Goal: Task Accomplishment & Management: Manage account settings

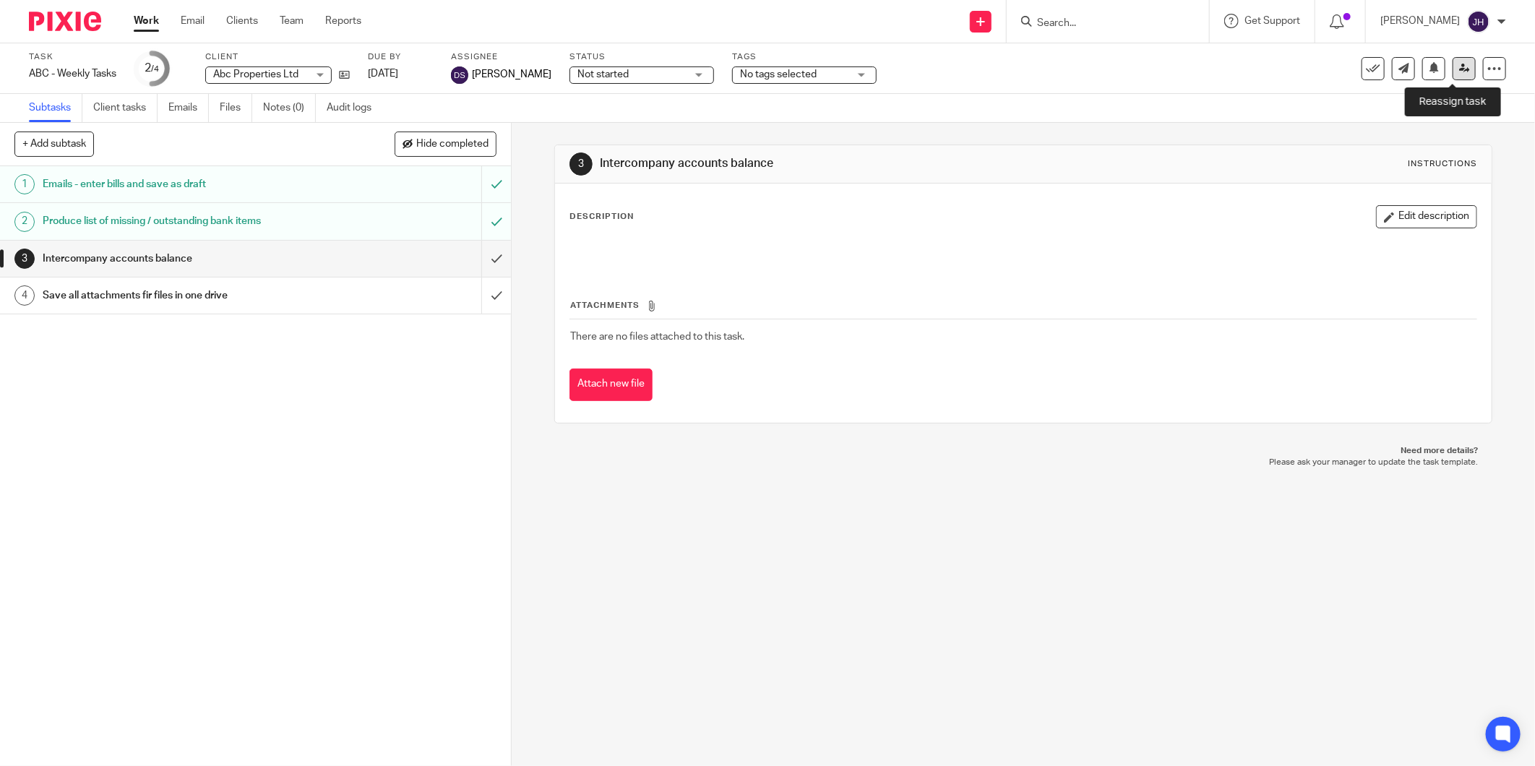
click at [1459, 68] on icon at bounding box center [1464, 68] width 11 height 11
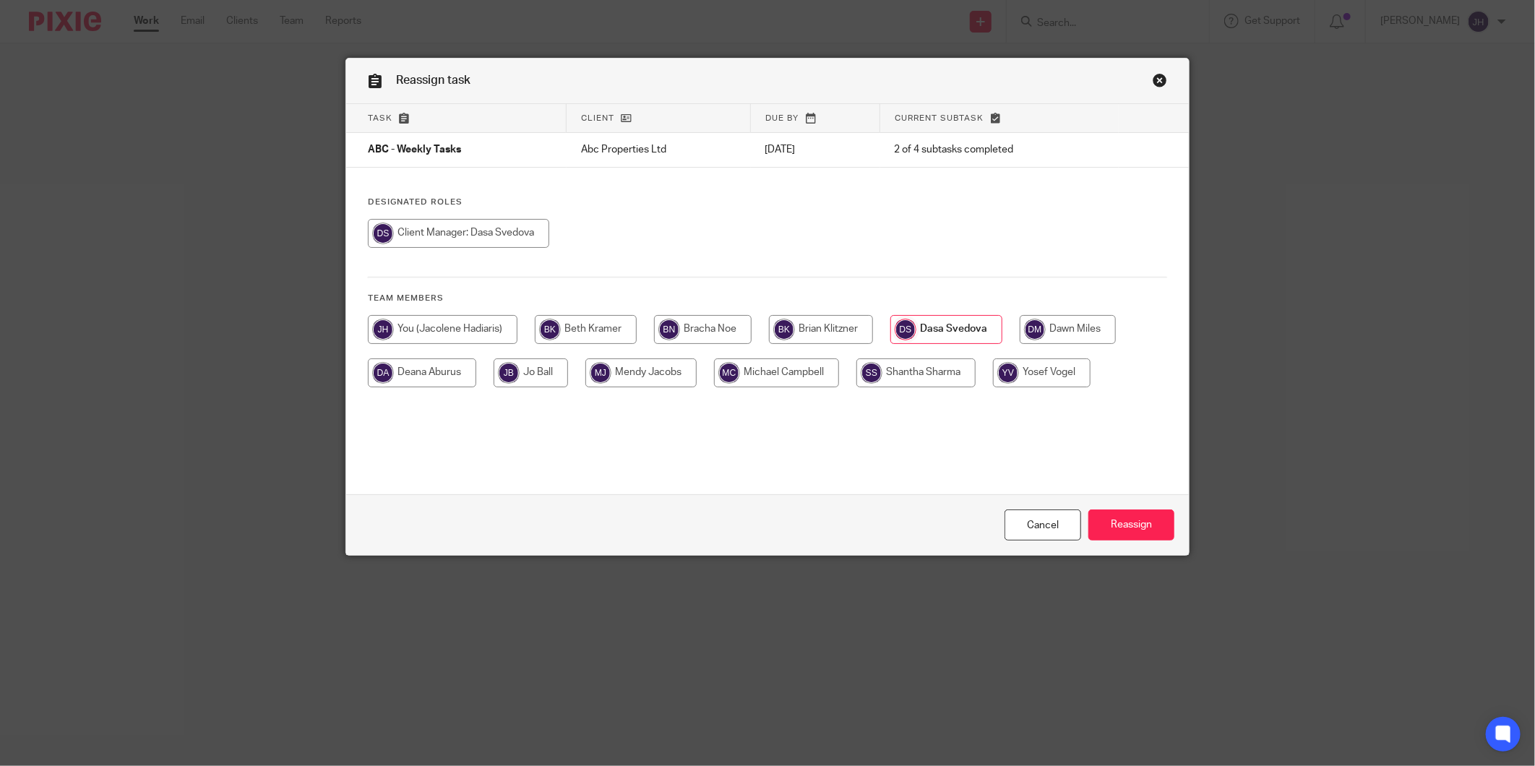
click at [1153, 75] on link "Close this dialog window" at bounding box center [1160, 83] width 14 height 20
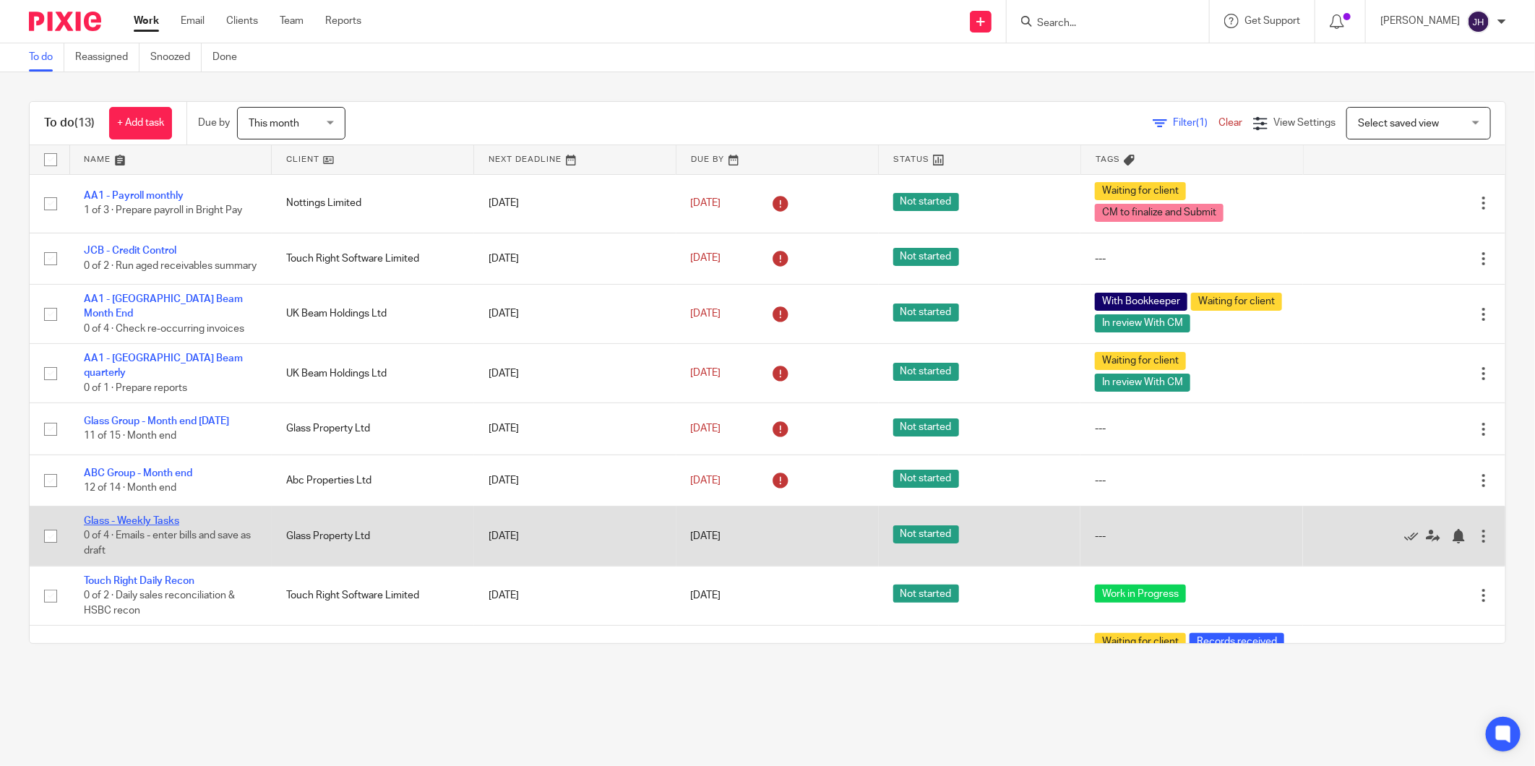
click at [147, 526] on link "Glass - Weekly Tasks" at bounding box center [131, 521] width 95 height 10
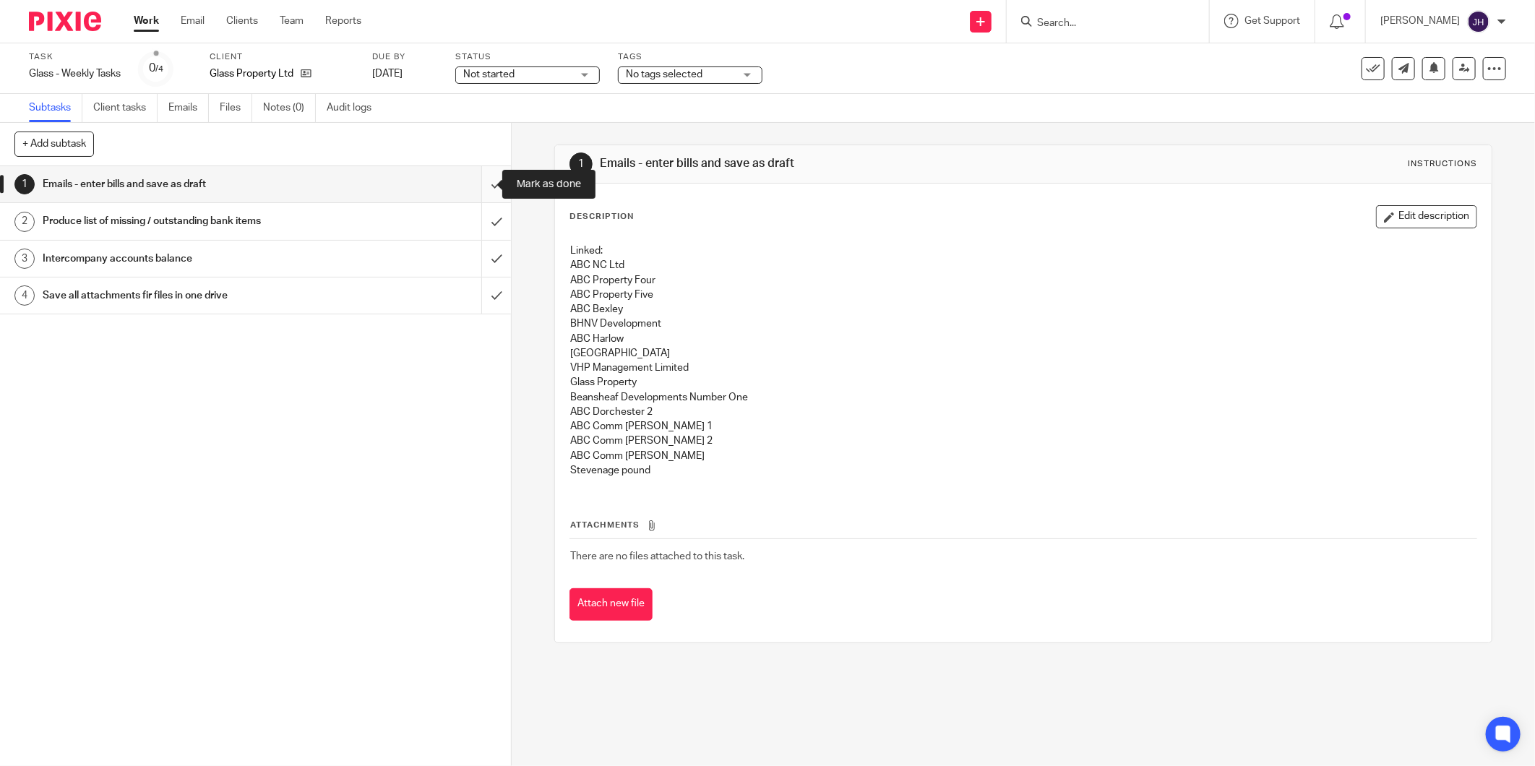
click at [480, 174] on input "submit" at bounding box center [255, 184] width 511 height 36
click at [481, 223] on input "submit" at bounding box center [255, 221] width 511 height 36
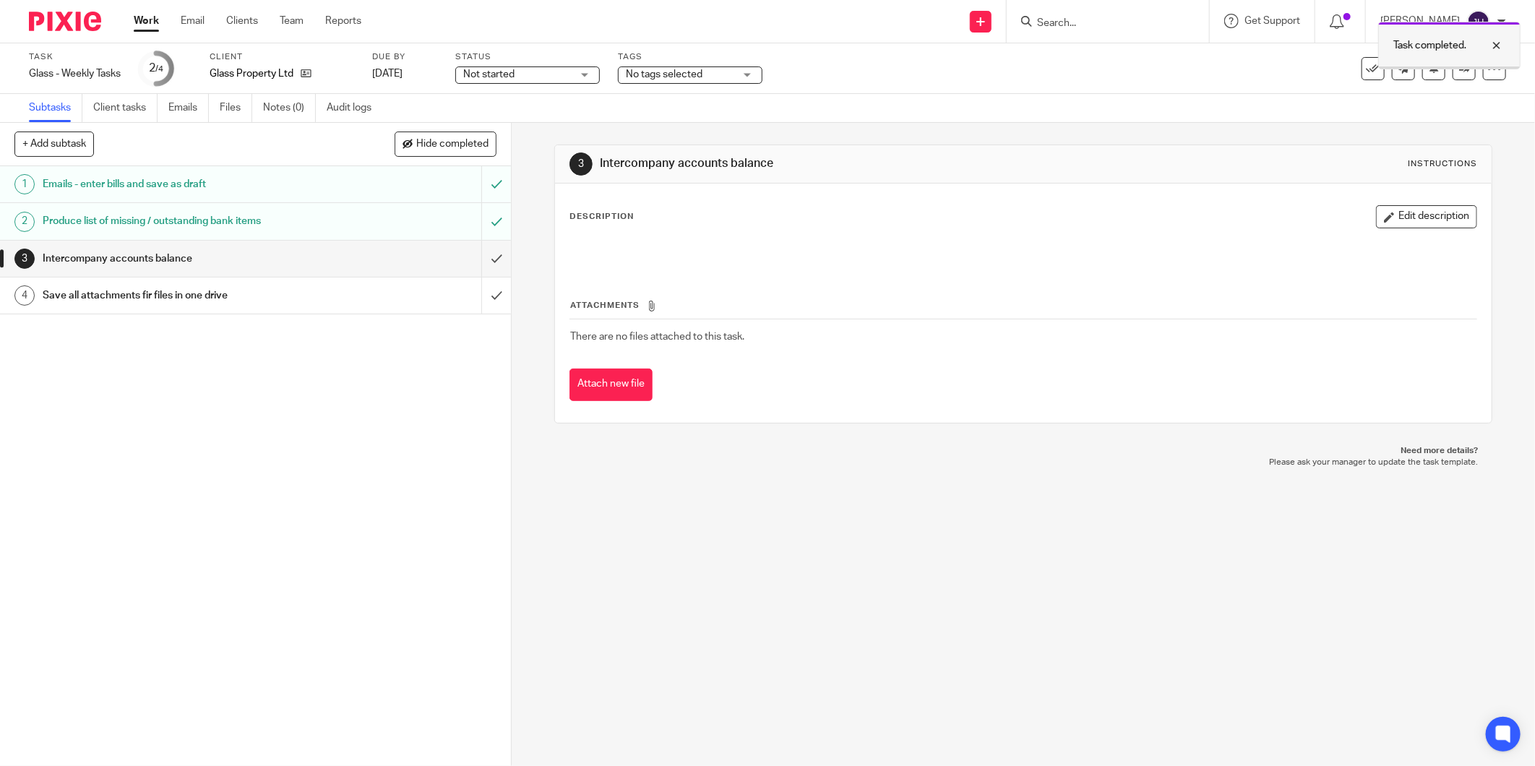
click at [1502, 39] on div at bounding box center [1485, 45] width 39 height 17
click at [1453, 67] on link at bounding box center [1464, 68] width 23 height 23
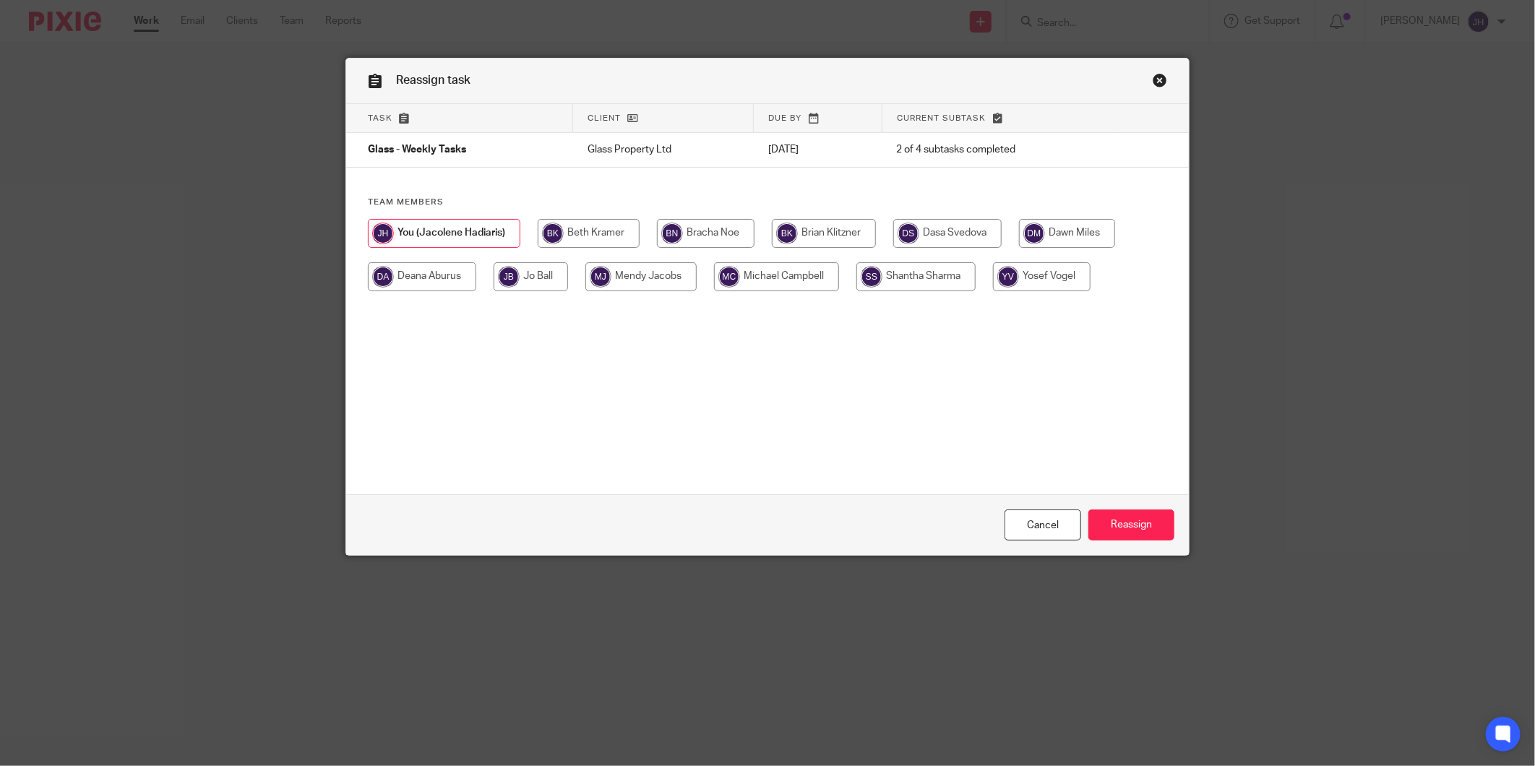
click at [941, 237] on input "radio" at bounding box center [947, 233] width 108 height 29
radio input "true"
click at [1139, 523] on input "Reassign" at bounding box center [1131, 525] width 86 height 31
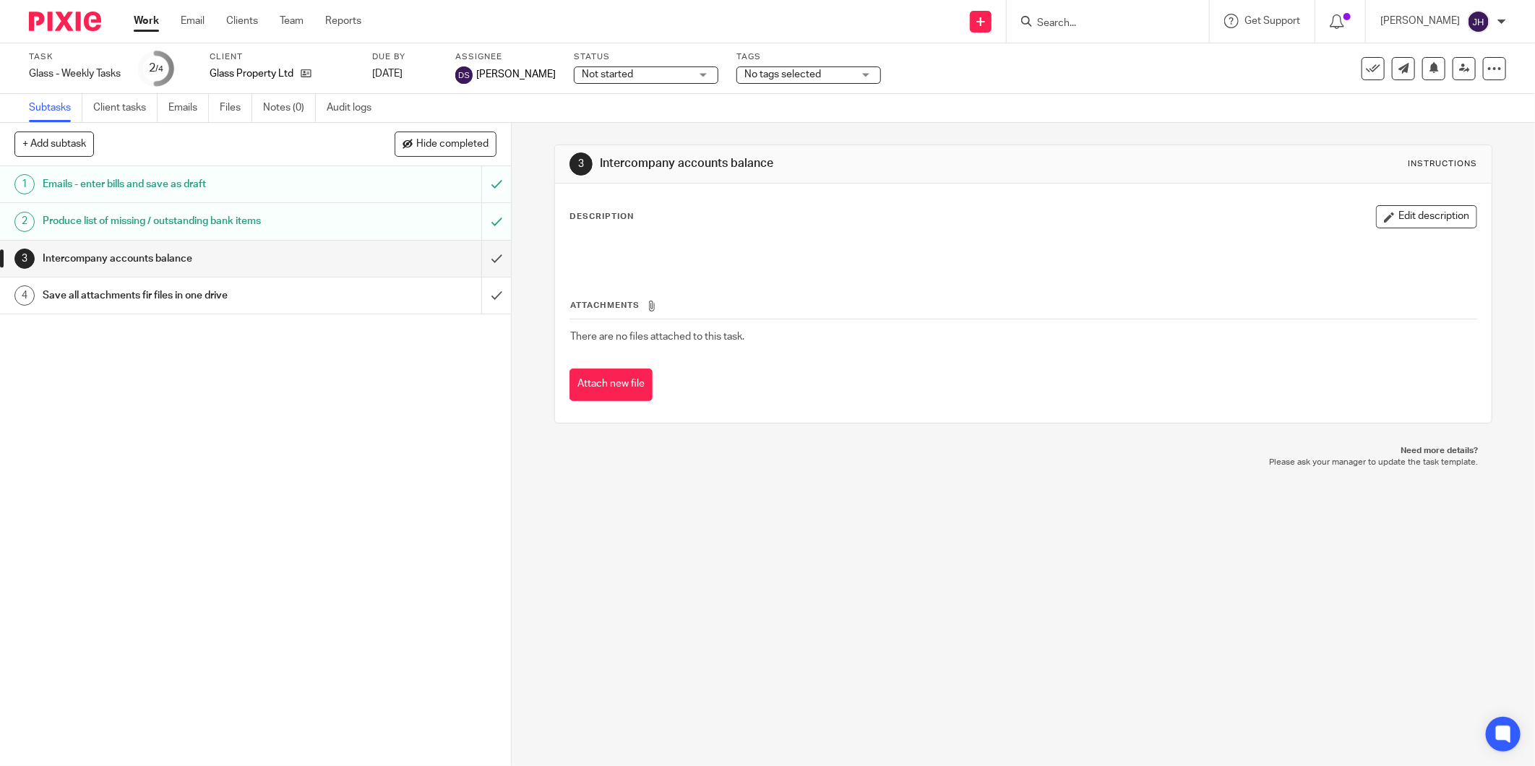
click at [137, 14] on link "Work" at bounding box center [146, 21] width 25 height 14
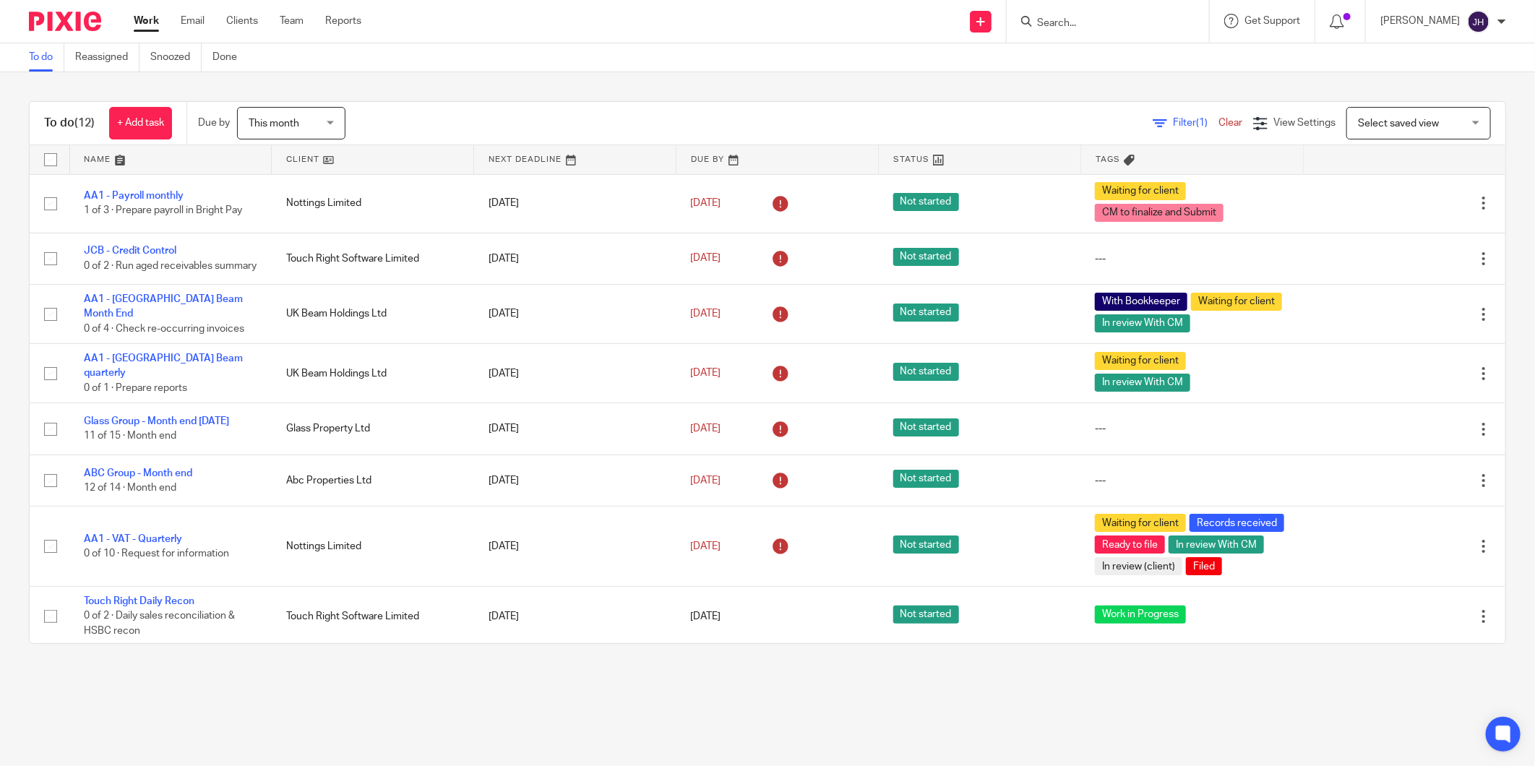
click at [1070, 30] on div at bounding box center [1108, 21] width 202 height 43
click at [1048, 25] on input "Search" at bounding box center [1101, 23] width 130 height 13
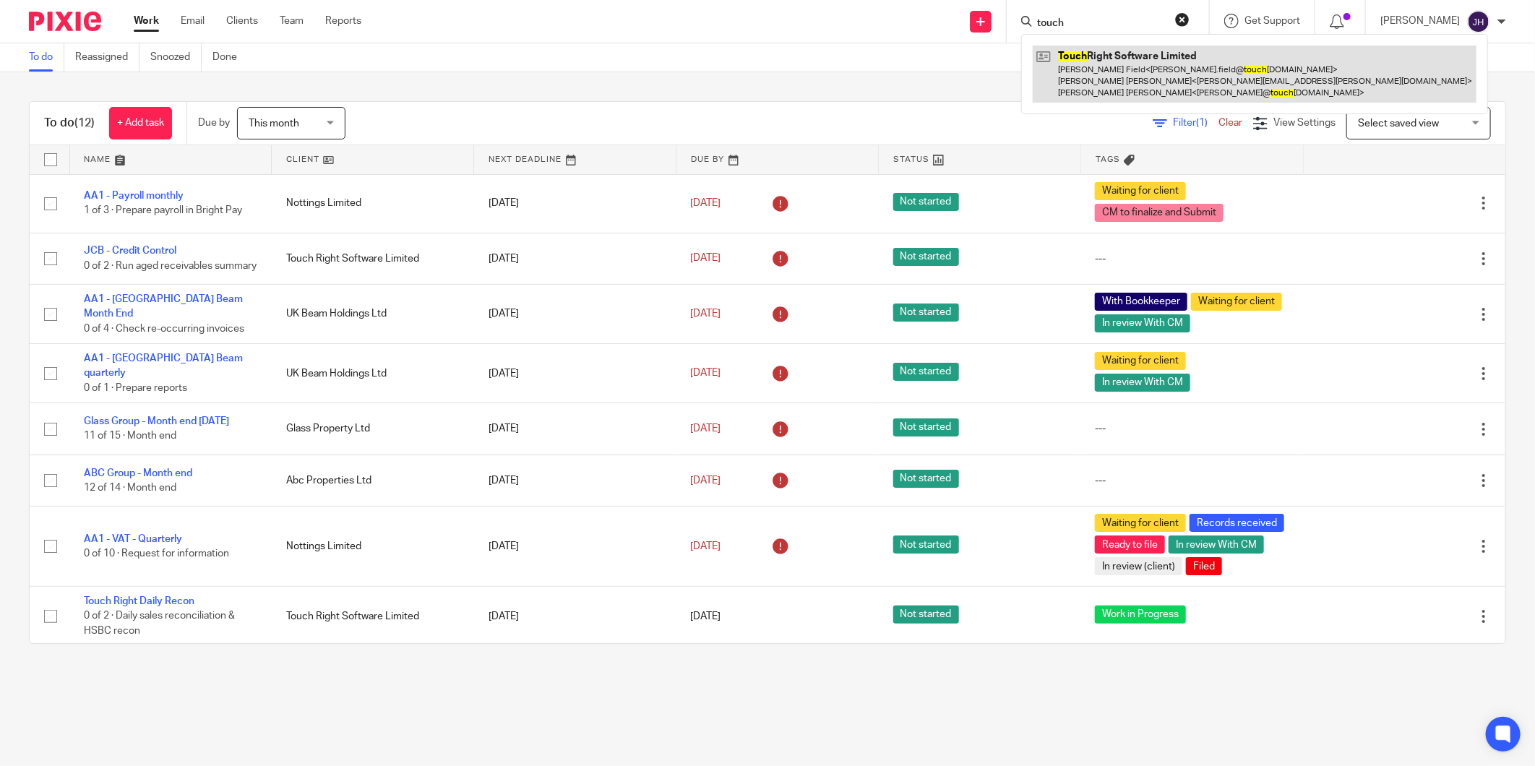
type input "touch"
click at [1107, 58] on link at bounding box center [1255, 74] width 444 height 57
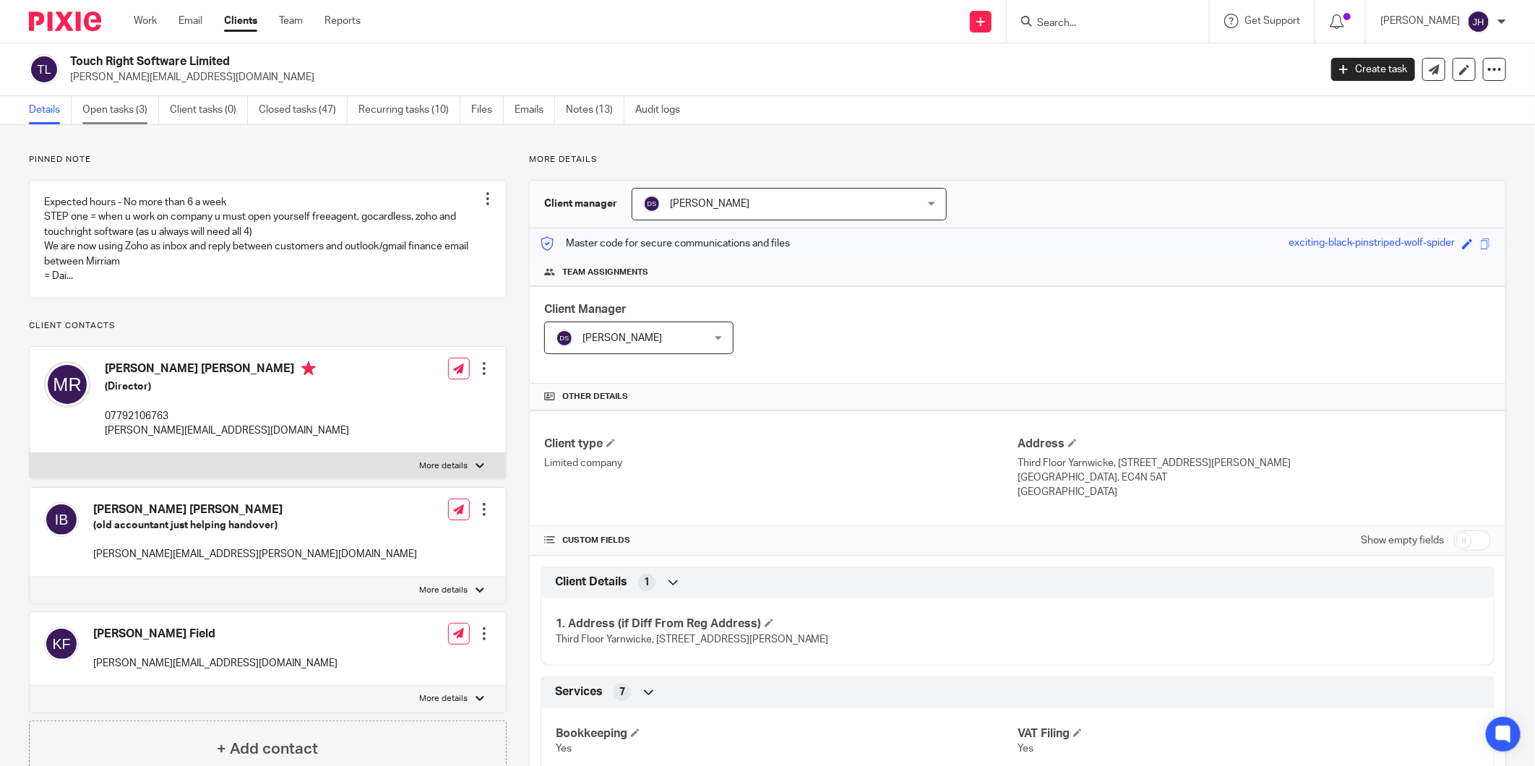
click at [117, 113] on link "Open tasks (3)" at bounding box center [120, 110] width 77 height 28
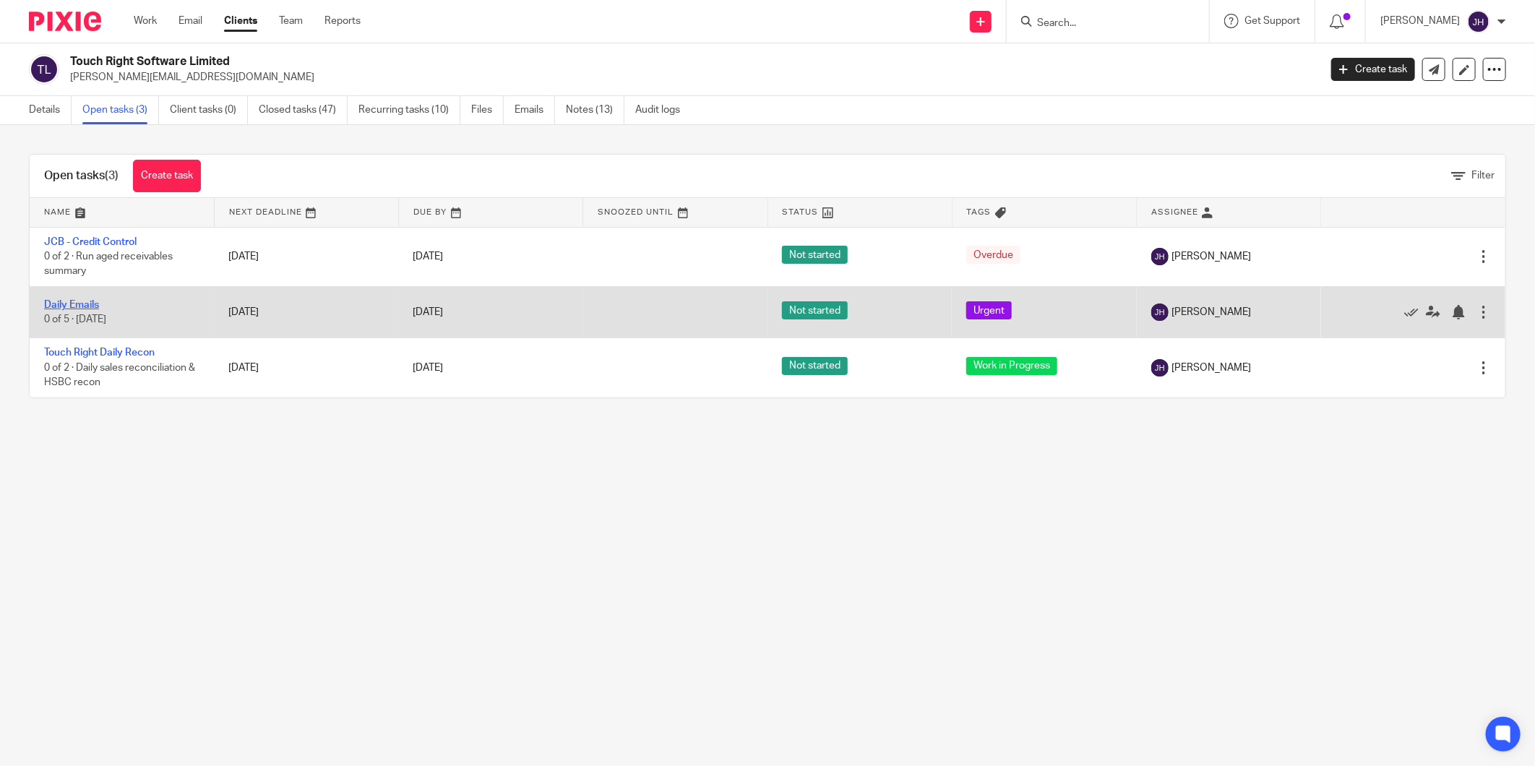
click at [91, 305] on link "Daily Emails" at bounding box center [71, 305] width 55 height 10
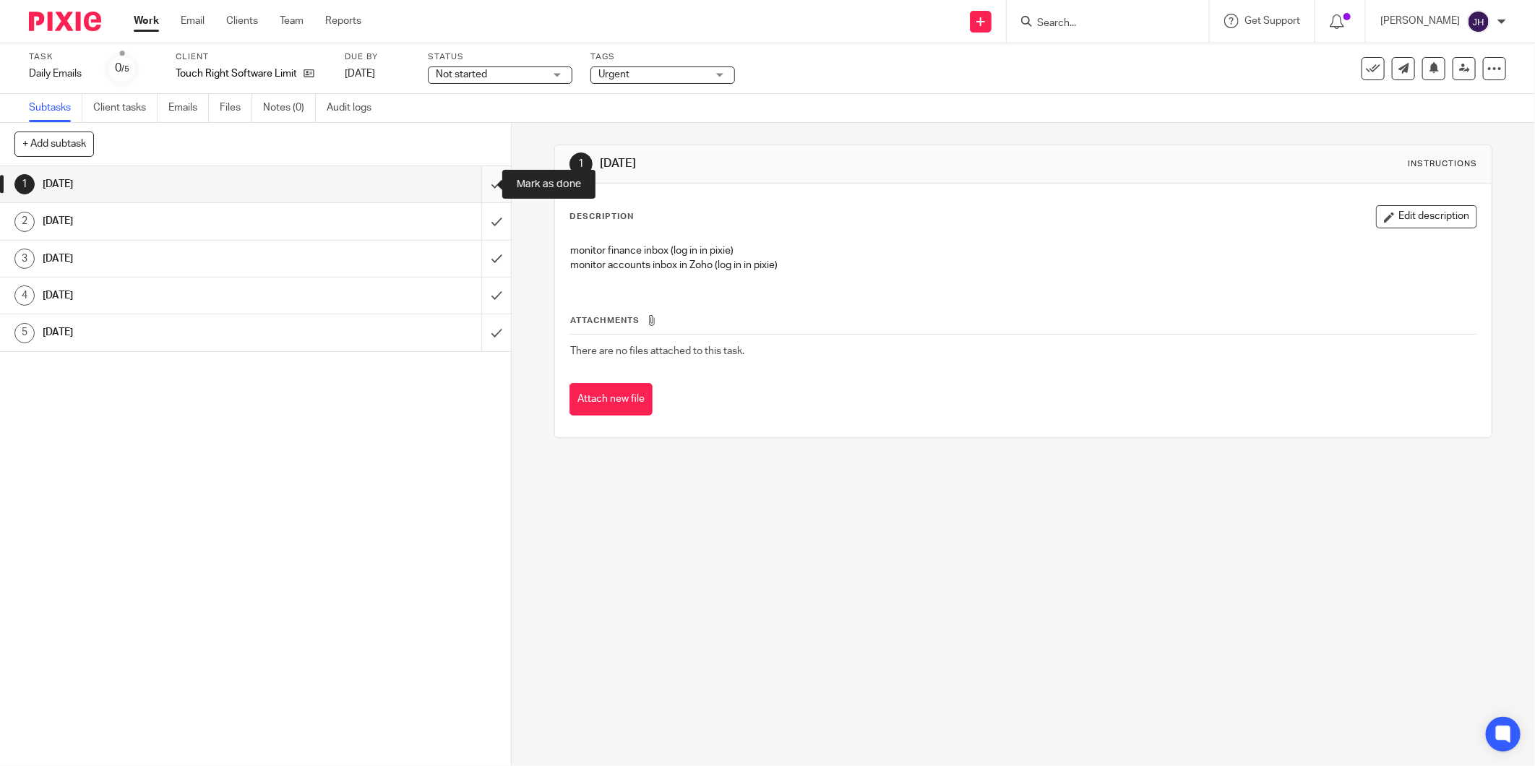
click at [478, 186] on input "submit" at bounding box center [255, 184] width 511 height 36
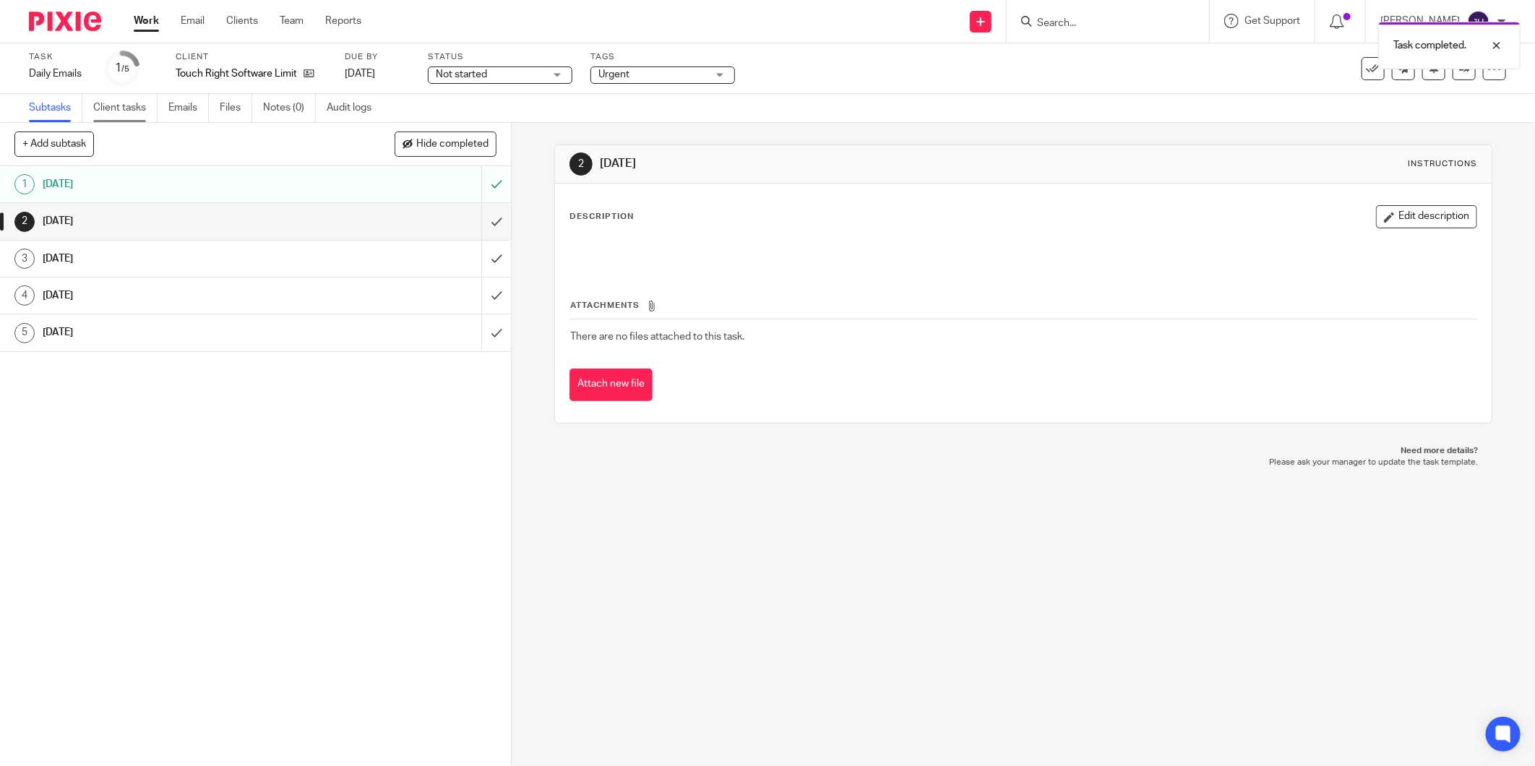
click at [123, 103] on link "Client tasks" at bounding box center [125, 108] width 64 height 28
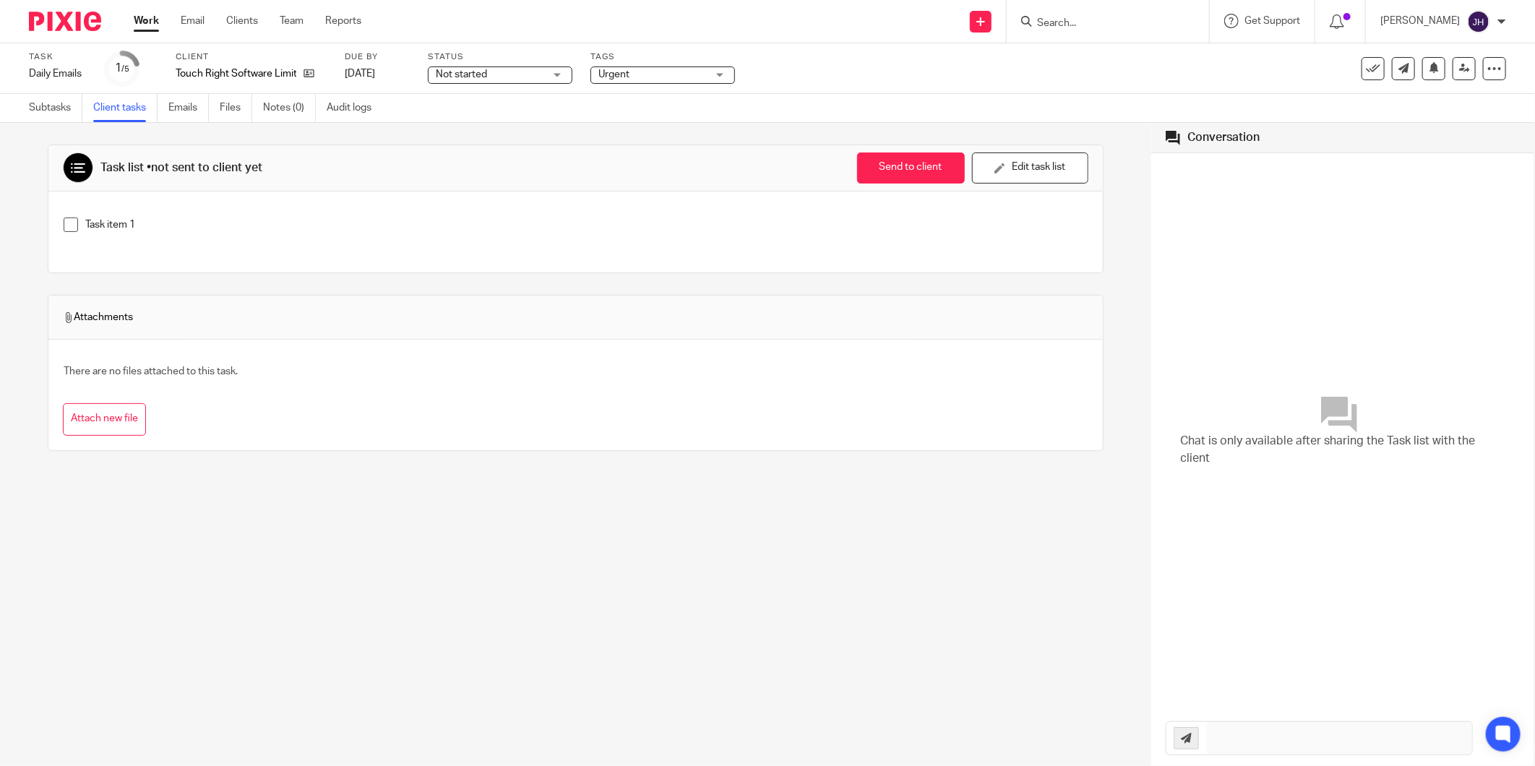
click at [142, 18] on link "Work" at bounding box center [146, 21] width 25 height 14
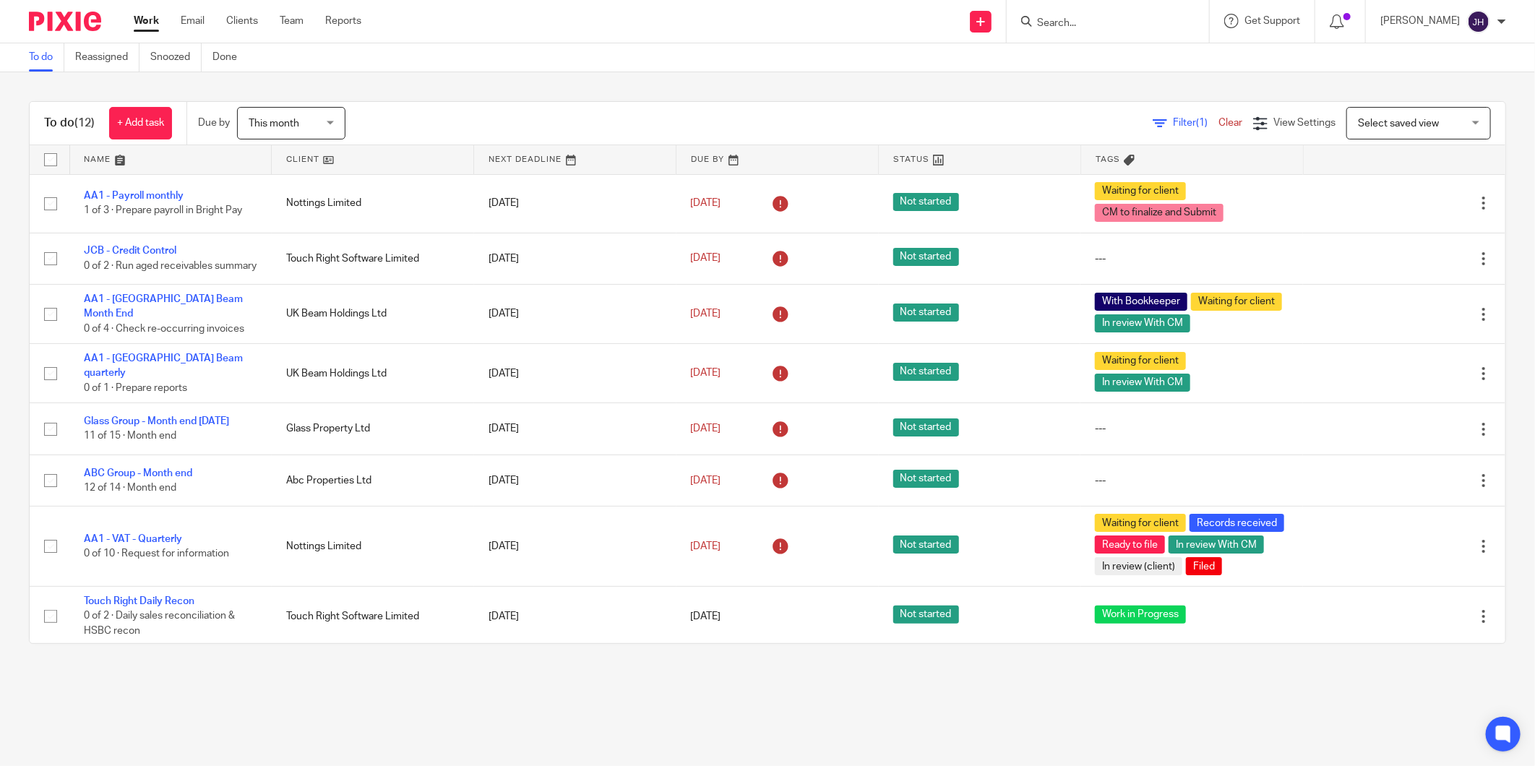
click at [1039, 30] on form at bounding box center [1113, 21] width 154 height 18
click at [1041, 25] on input "Search" at bounding box center [1101, 23] width 130 height 13
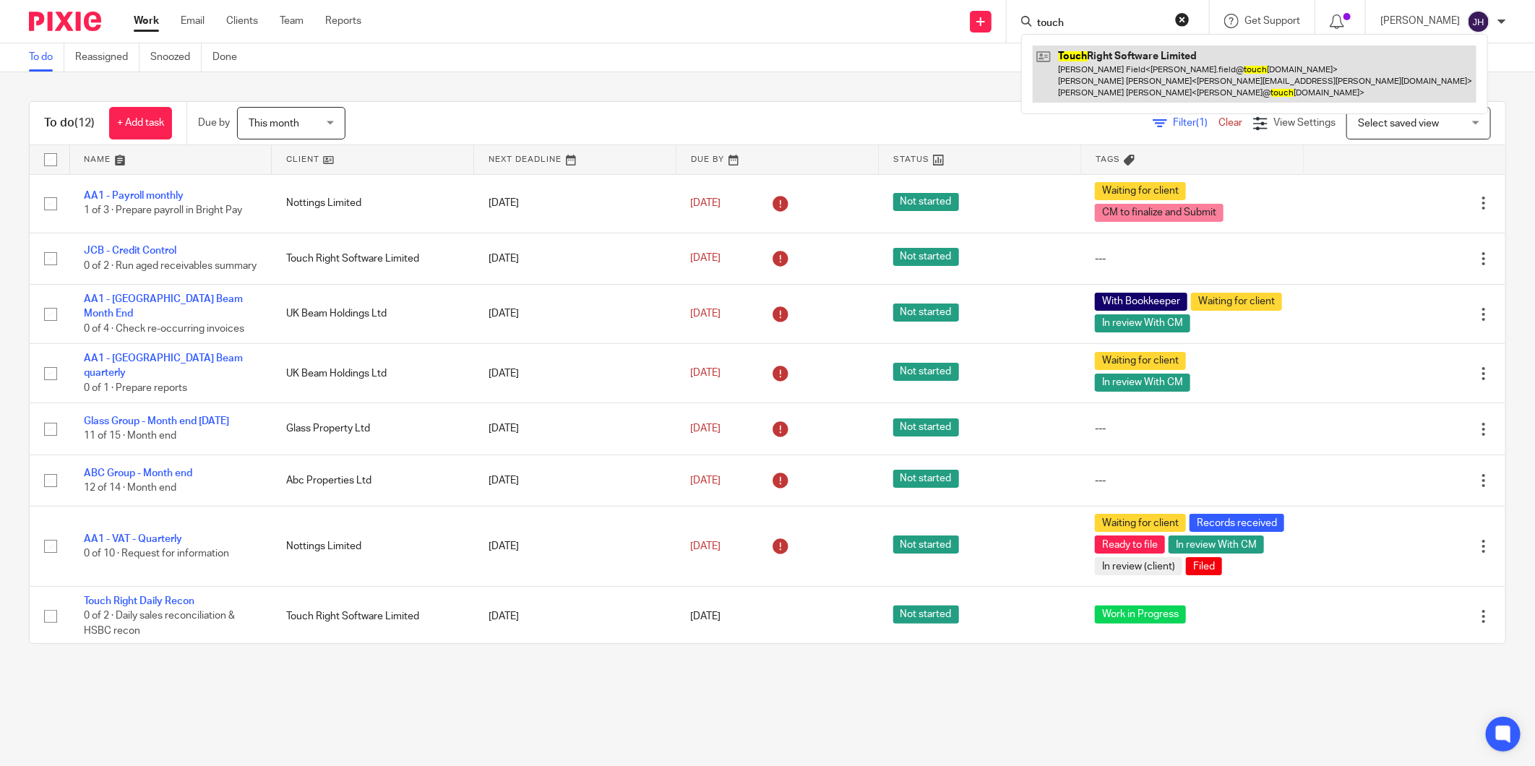
type input "touch"
click at [1075, 69] on link at bounding box center [1255, 74] width 444 height 57
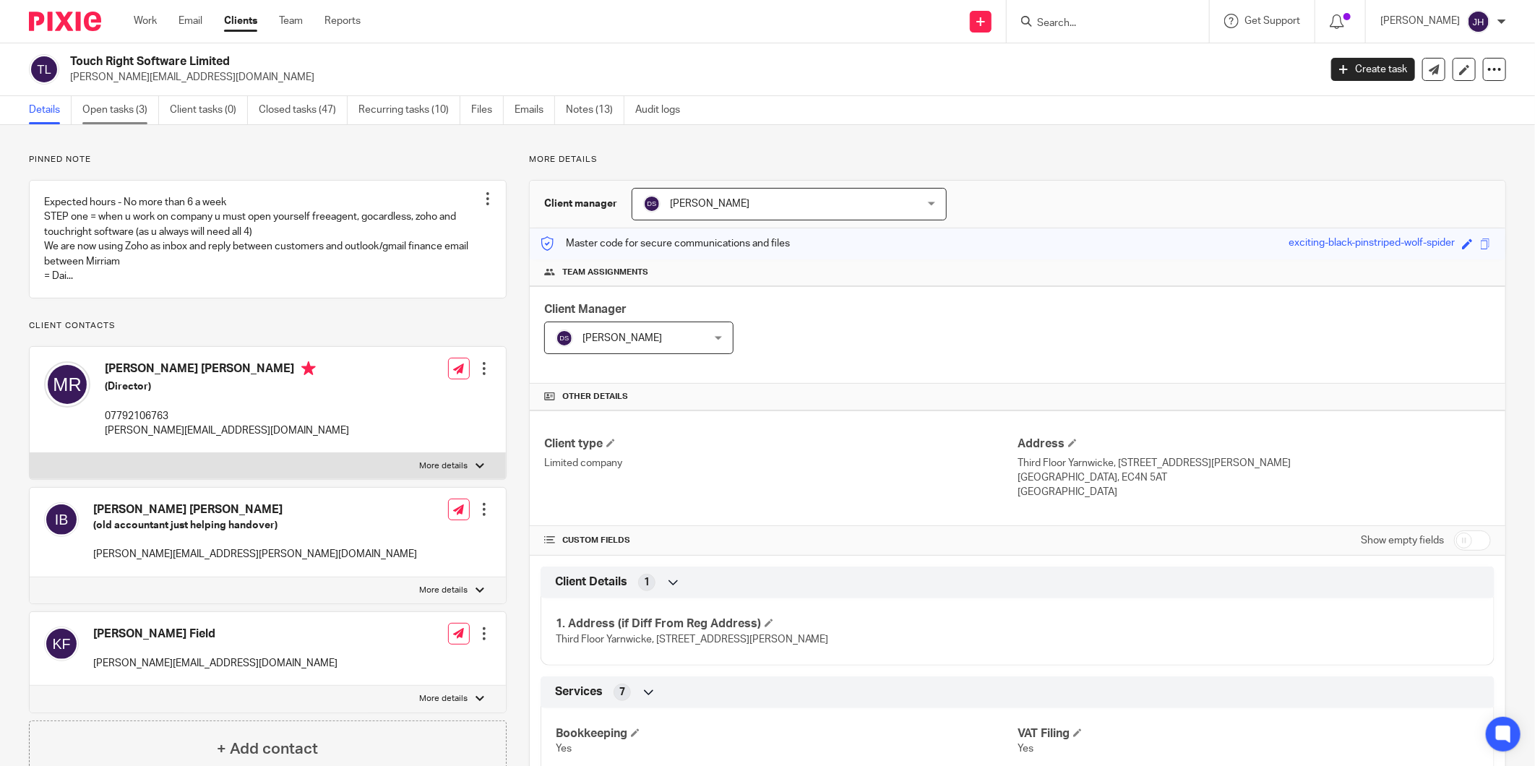
click at [105, 107] on link "Open tasks (3)" at bounding box center [120, 110] width 77 height 28
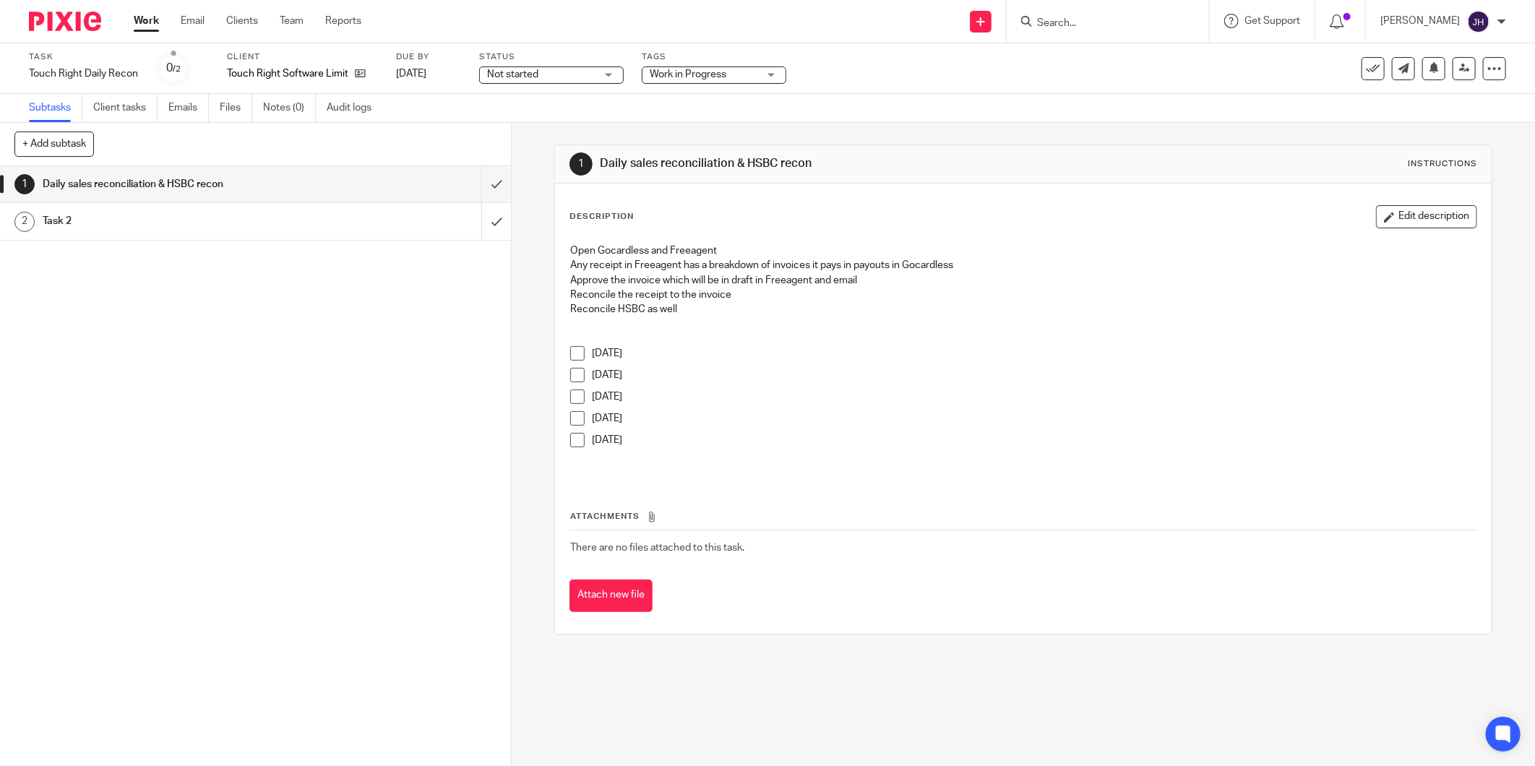
click at [570, 356] on span at bounding box center [577, 353] width 14 height 14
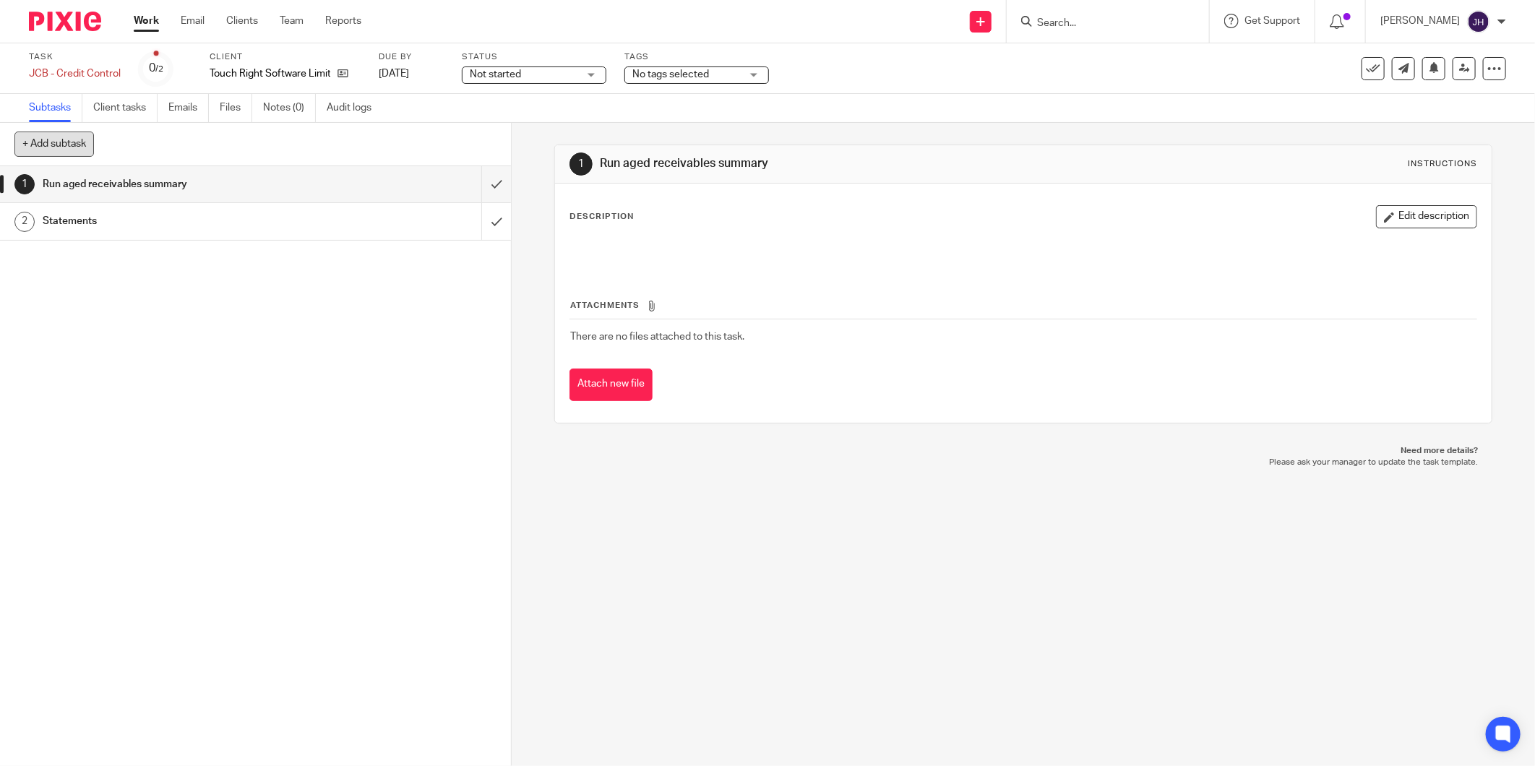
click at [71, 139] on button "+ Add subtask" at bounding box center [53, 144] width 79 height 25
click at [203, 182] on h1 "Run aged receivables summary" at bounding box center [184, 184] width 283 height 22
click at [807, 254] on p at bounding box center [1023, 251] width 906 height 14
click at [1483, 76] on div at bounding box center [1494, 68] width 23 height 23
click at [669, 220] on div "Description Edit description" at bounding box center [1023, 216] width 908 height 23
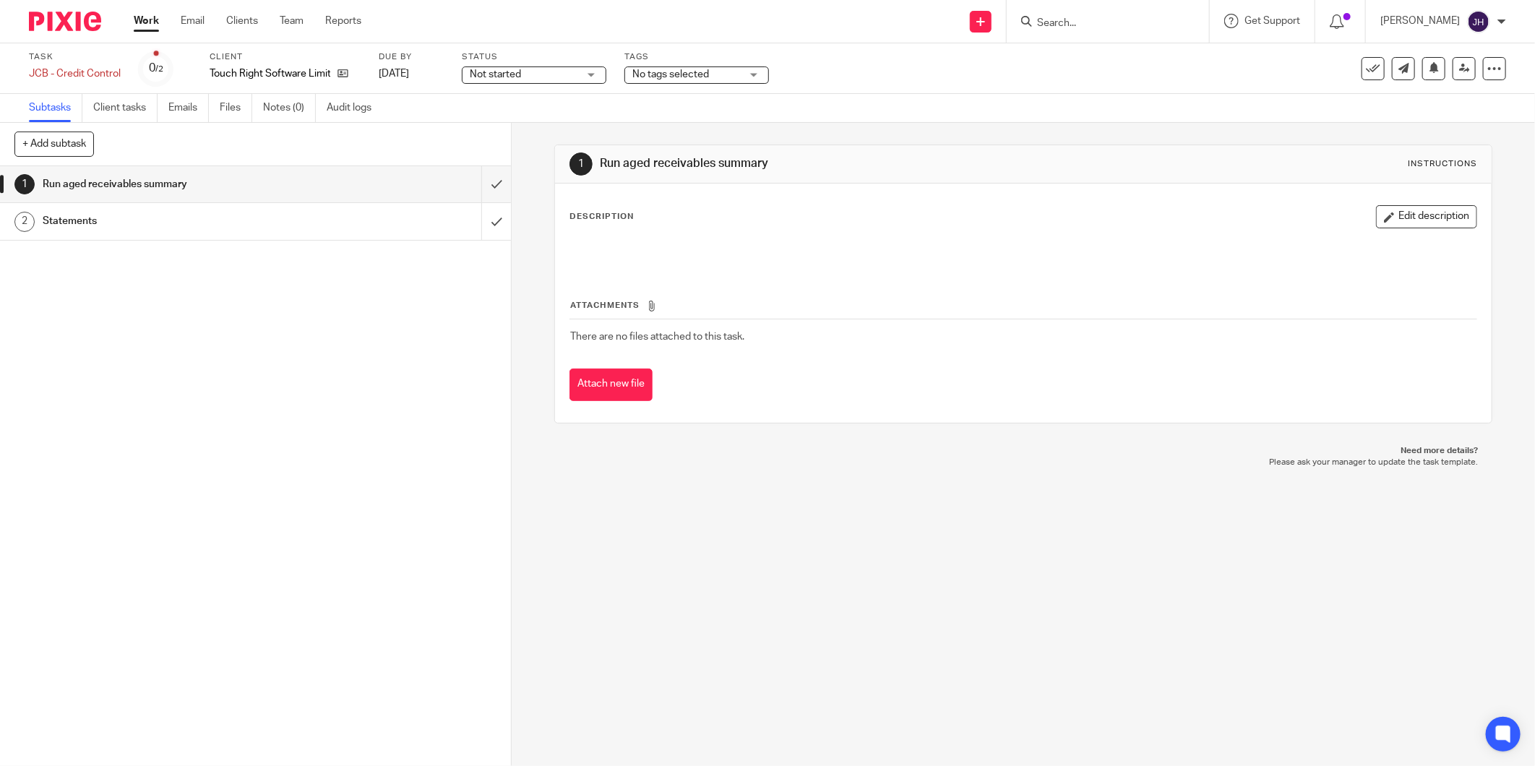
click at [598, 219] on p "Description" at bounding box center [601, 217] width 64 height 12
drag, startPoint x: 584, startPoint y: 219, endPoint x: 576, endPoint y: 225, distance: 9.8
click at [576, 225] on div "Description Edit description" at bounding box center [1023, 216] width 908 height 23
click at [63, 182] on h1 "Run aged receivables summary" at bounding box center [184, 184] width 283 height 22
click at [653, 228] on div "Description Edit description" at bounding box center [1023, 216] width 908 height 23
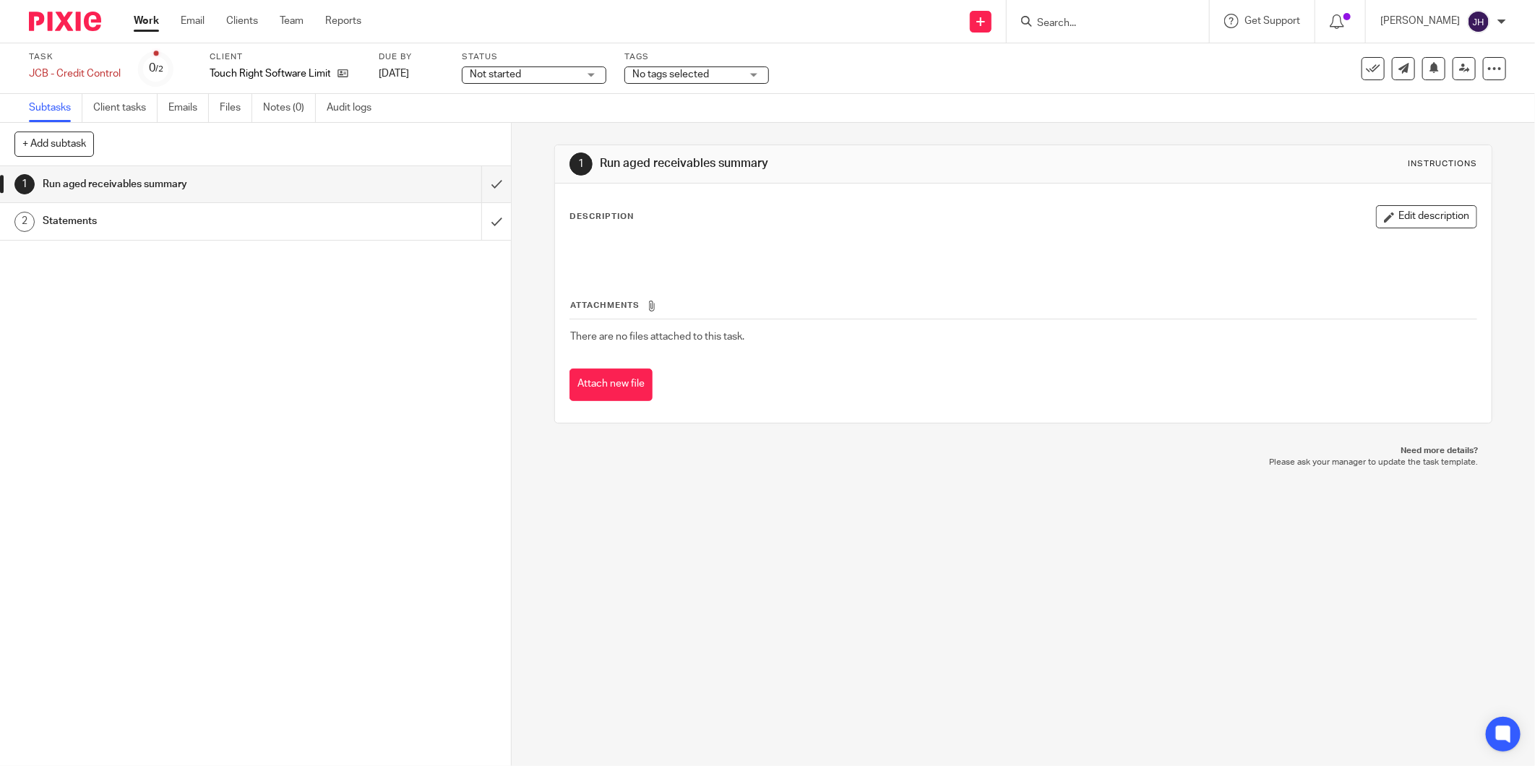
click at [613, 215] on p "Description" at bounding box center [601, 217] width 64 height 12
click at [577, 267] on div at bounding box center [1023, 252] width 921 height 33
click at [584, 279] on div "Attachments There are no files attached to this task. Attach new file" at bounding box center [1023, 336] width 908 height 132
click at [574, 220] on p "Description" at bounding box center [601, 217] width 64 height 12
click at [569, 212] on p "Description" at bounding box center [601, 217] width 64 height 12
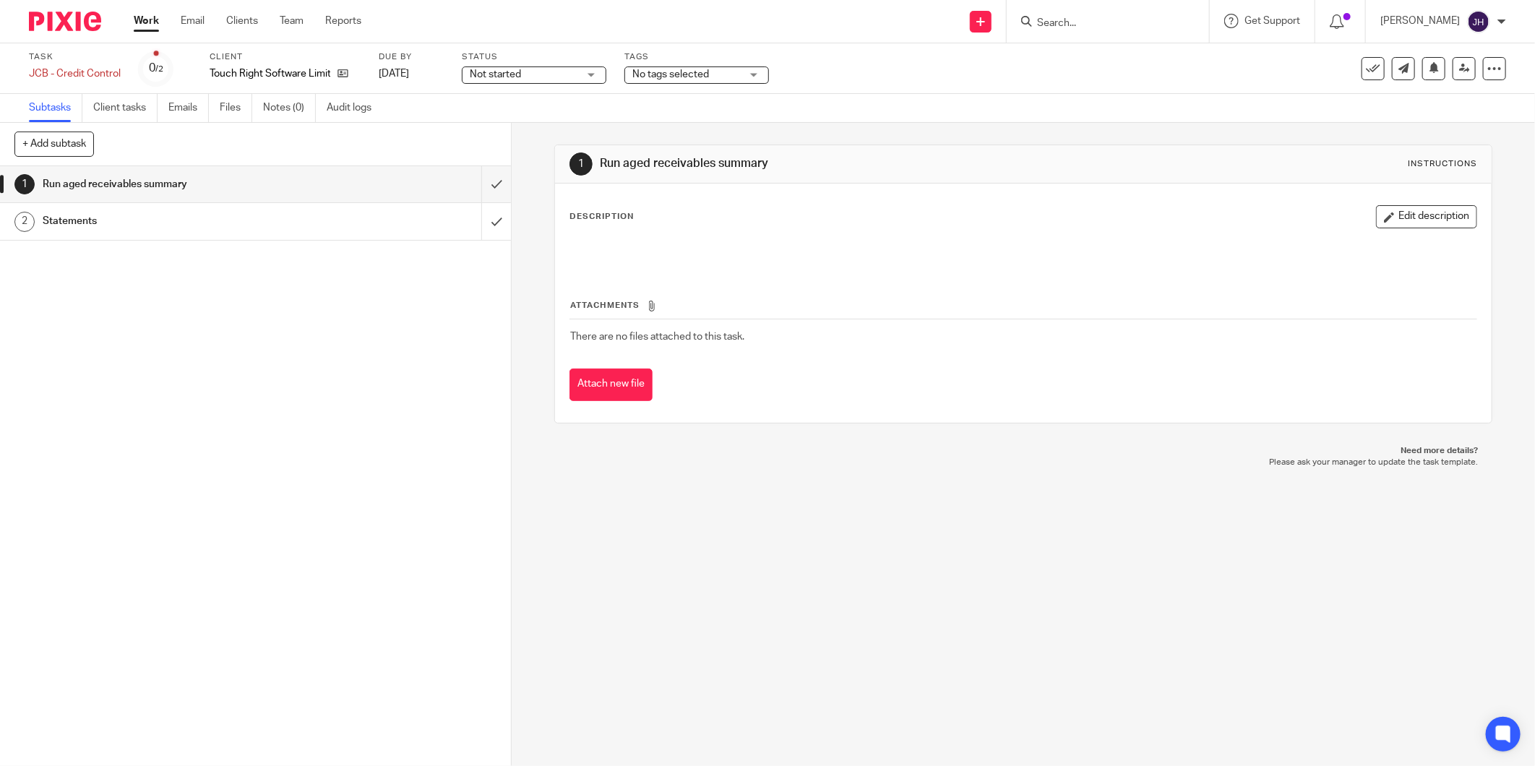
click at [1396, 215] on button "Edit description" at bounding box center [1426, 216] width 101 height 23
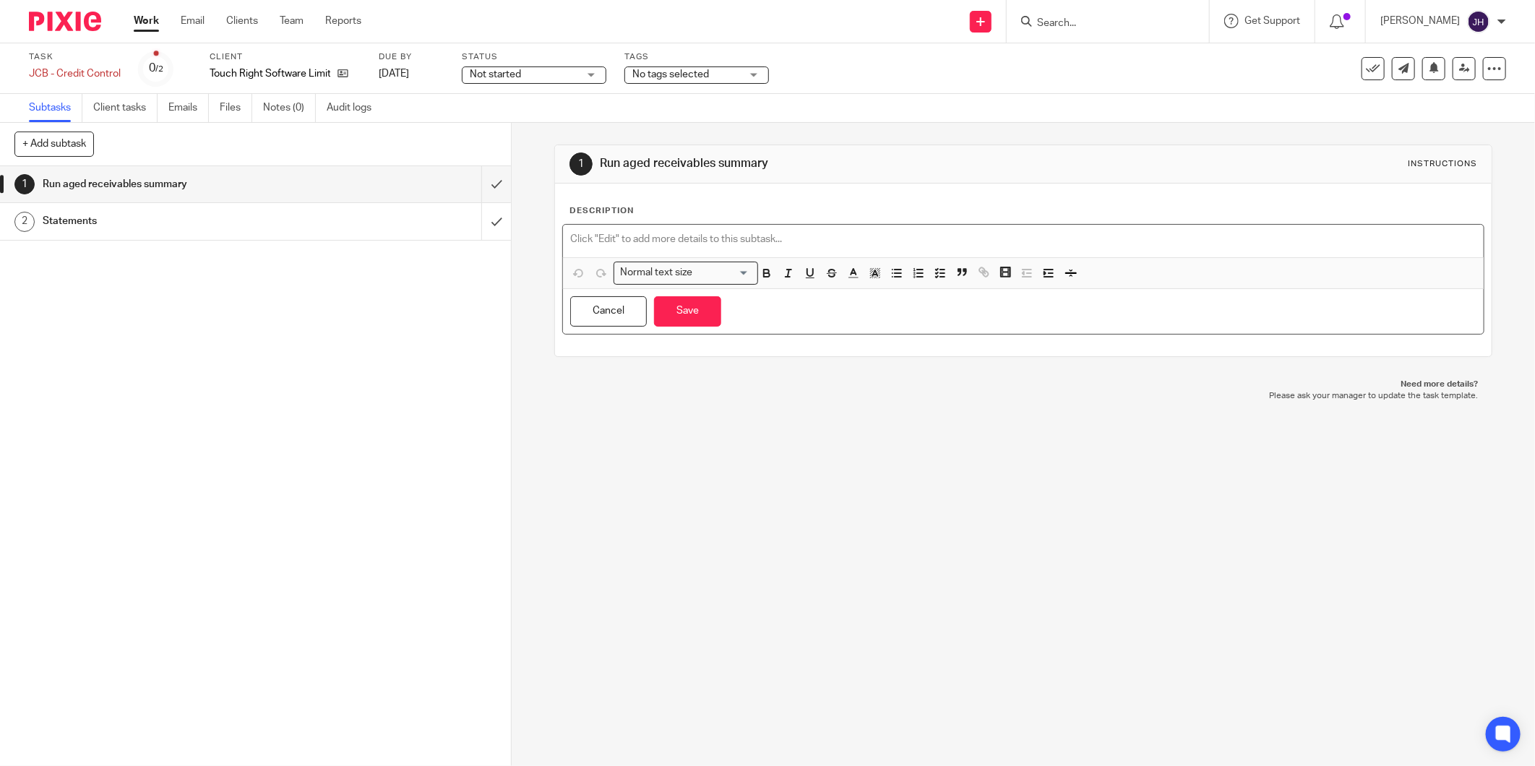
click at [641, 242] on p at bounding box center [1023, 239] width 906 height 14
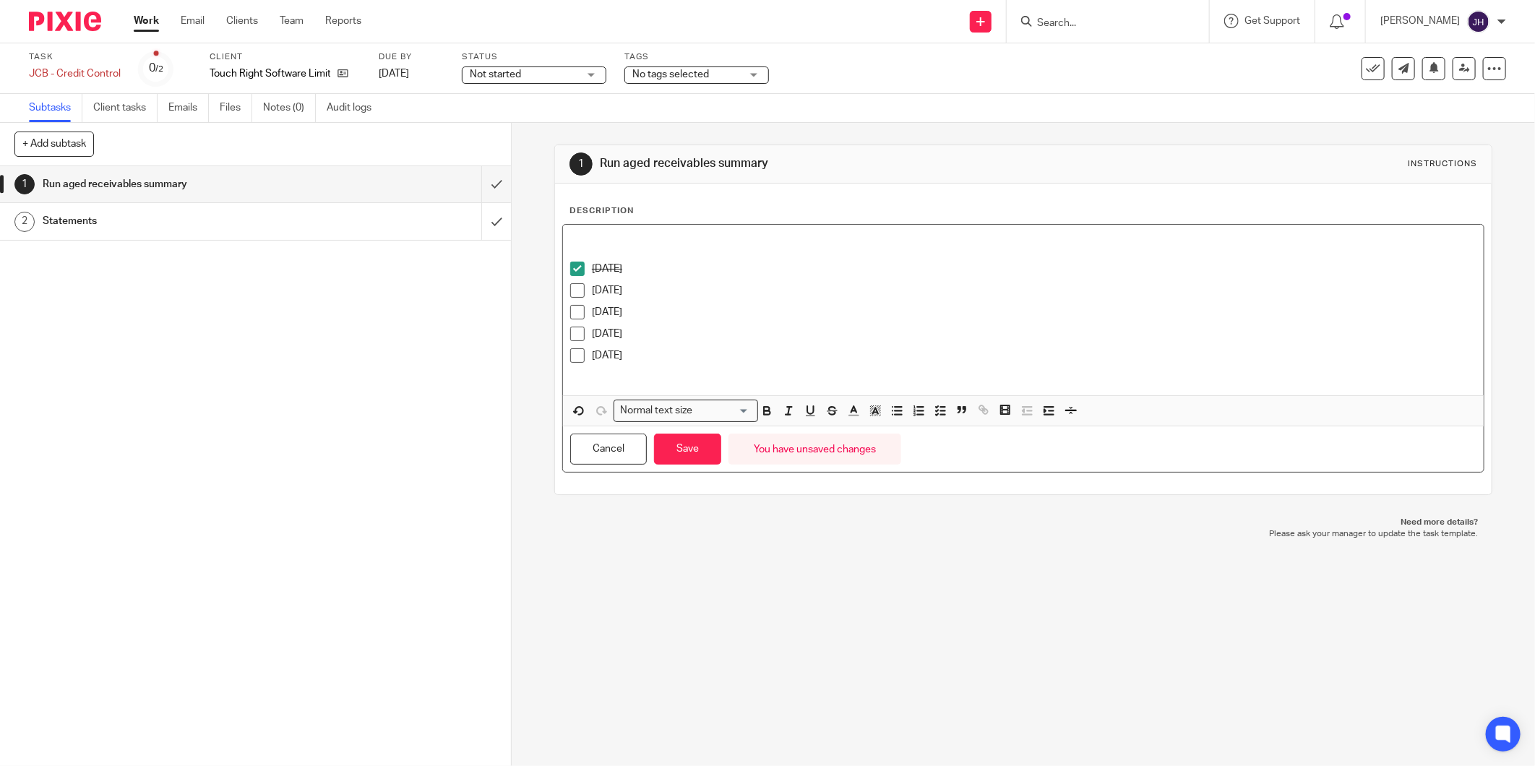
click at [574, 269] on span at bounding box center [577, 269] width 14 height 14
click at [580, 237] on p at bounding box center [1023, 239] width 906 height 14
click at [688, 461] on button "Save" at bounding box center [687, 449] width 67 height 31
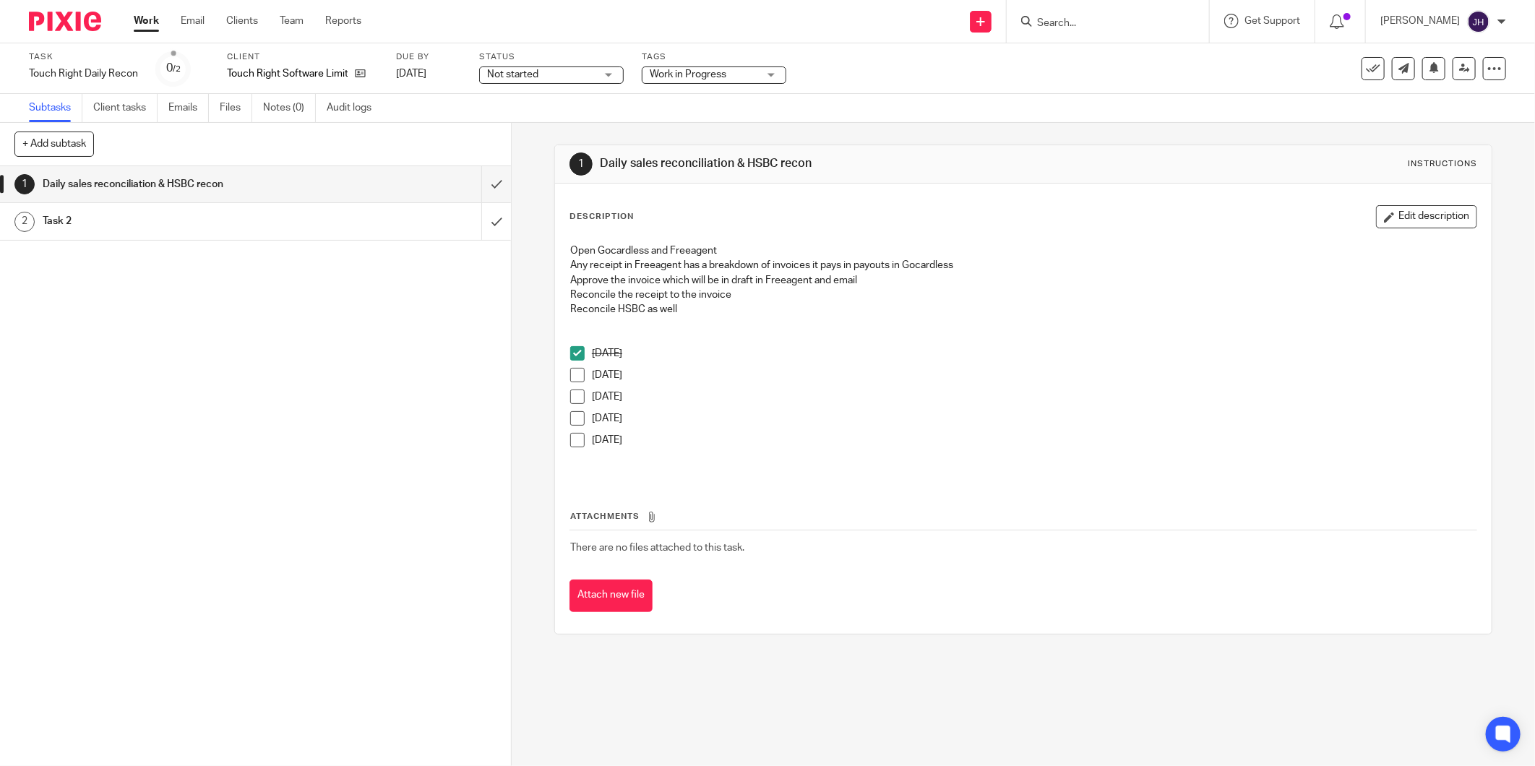
click at [655, 351] on p "[DATE]" at bounding box center [1034, 353] width 885 height 14
drag, startPoint x: 564, startPoint y: 329, endPoint x: 612, endPoint y: 470, distance: 149.7
click at [612, 470] on div "Open Gocardless and Freeagent Any receipt in [GEOGRAPHIC_DATA] has a breakdown …" at bounding box center [1023, 358] width 921 height 244
copy div "[DATE] [DATE] [DATE] [DATE] [DATE]"
